Goal: Check status: Check status

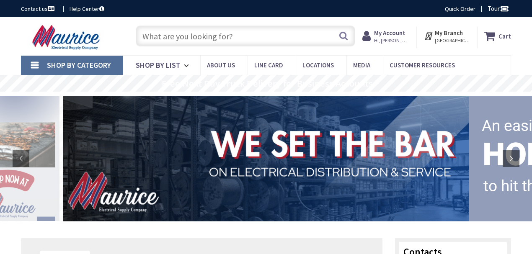
click at [393, 39] on span "Hi, [PERSON_NAME]" at bounding box center [392, 40] width 36 height 7
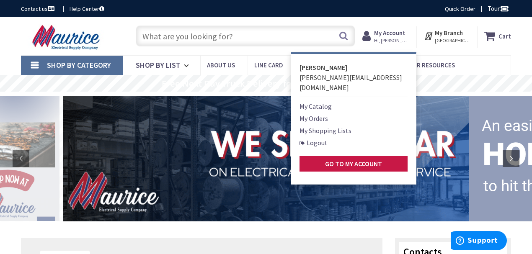
click at [315, 114] on link "My Orders" at bounding box center [314, 119] width 28 height 10
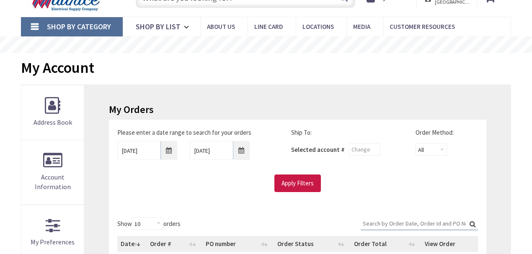
scroll to position [111, 0]
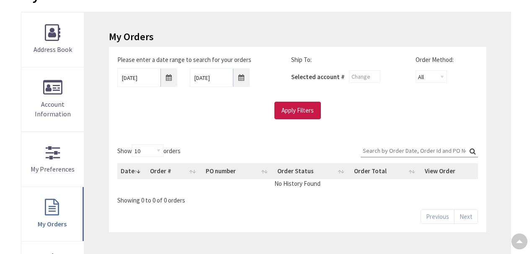
click at [378, 147] on input "Search:" at bounding box center [419, 151] width 117 height 13
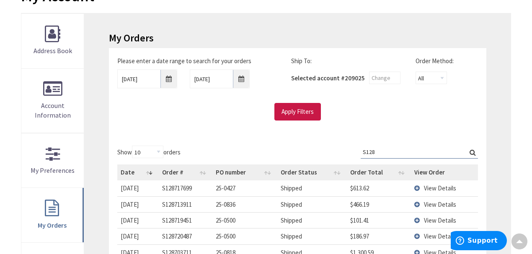
scroll to position [113, 0]
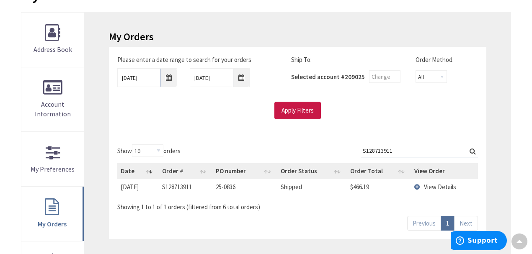
type input "S128713911"
click at [137, 187] on td "[DATE]" at bounding box center [138, 187] width 42 height 16
